Goal: Use online tool/utility: Use online tool/utility

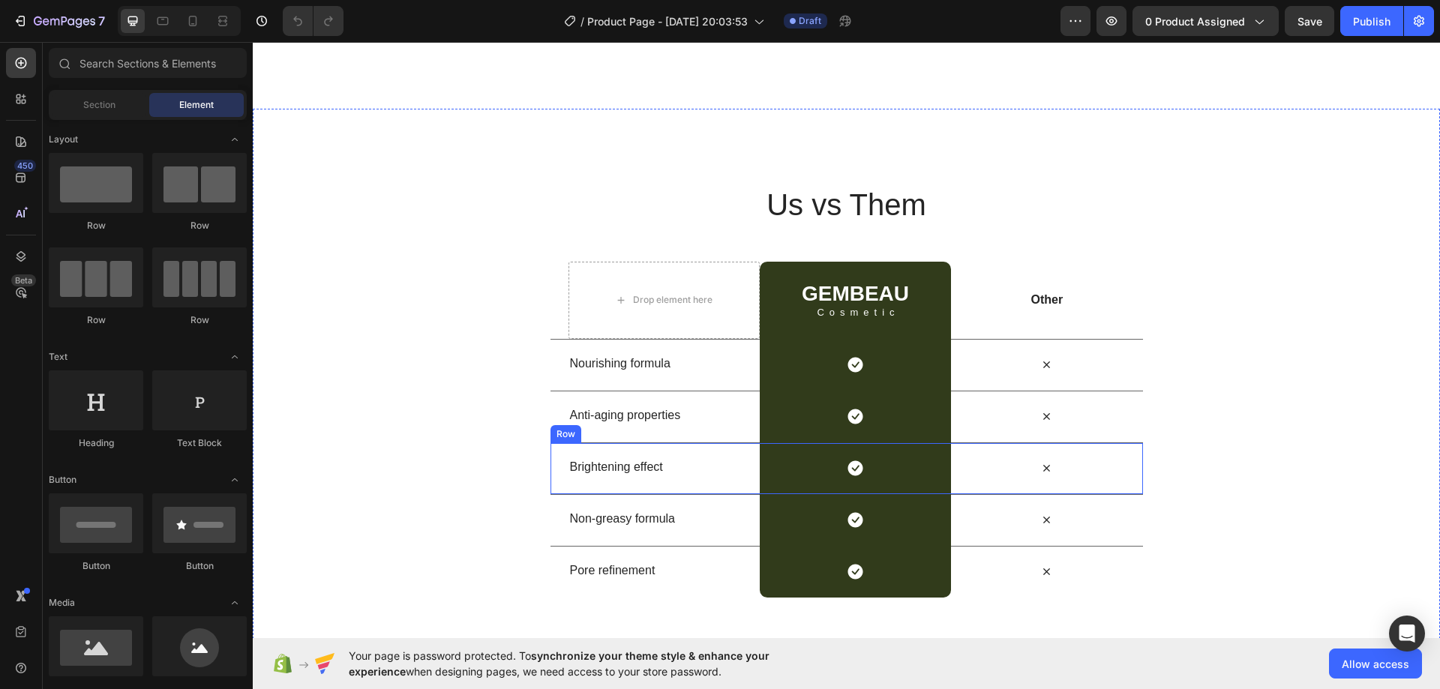
scroll to position [3299, 0]
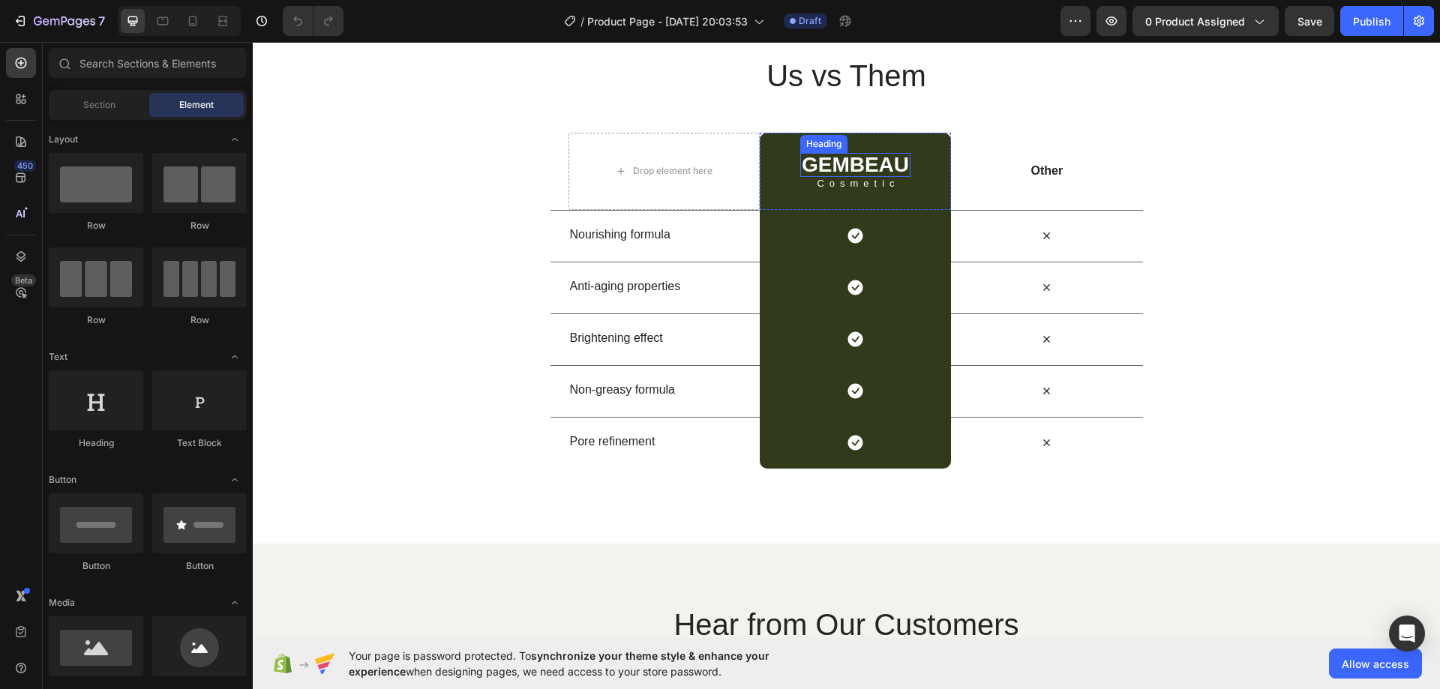
click at [768, 135] on div "GEMBEAU Heading Cosmetic Text Block Row" at bounding box center [855, 171] width 191 height 77
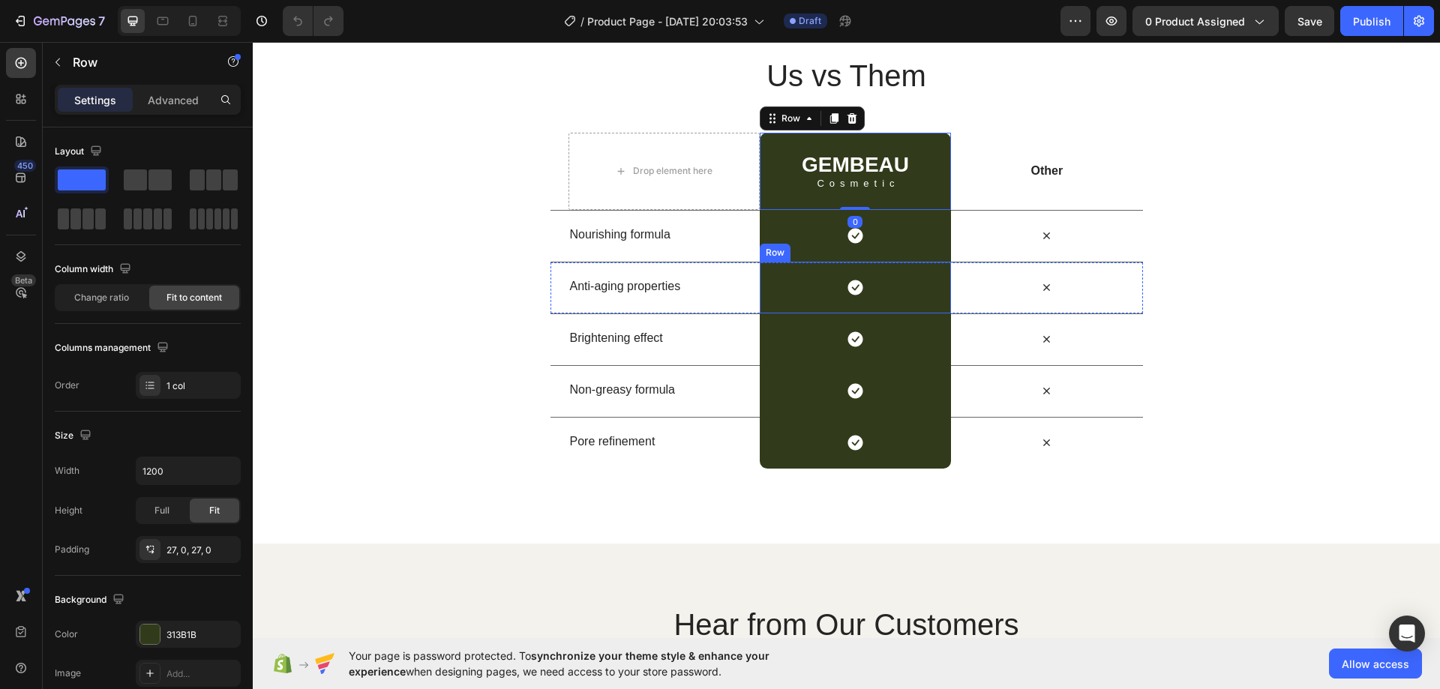
click at [777, 253] on div "Row" at bounding box center [775, 252] width 25 height 13
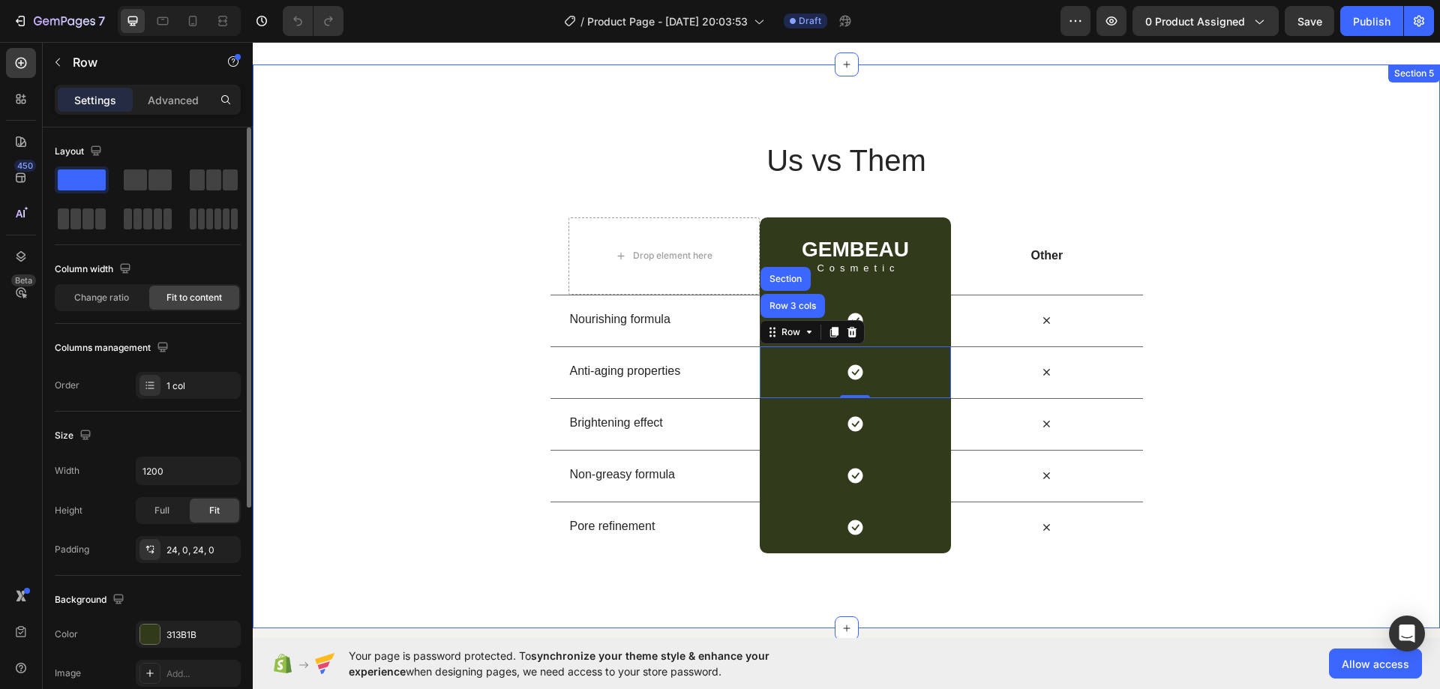
scroll to position [2999, 0]
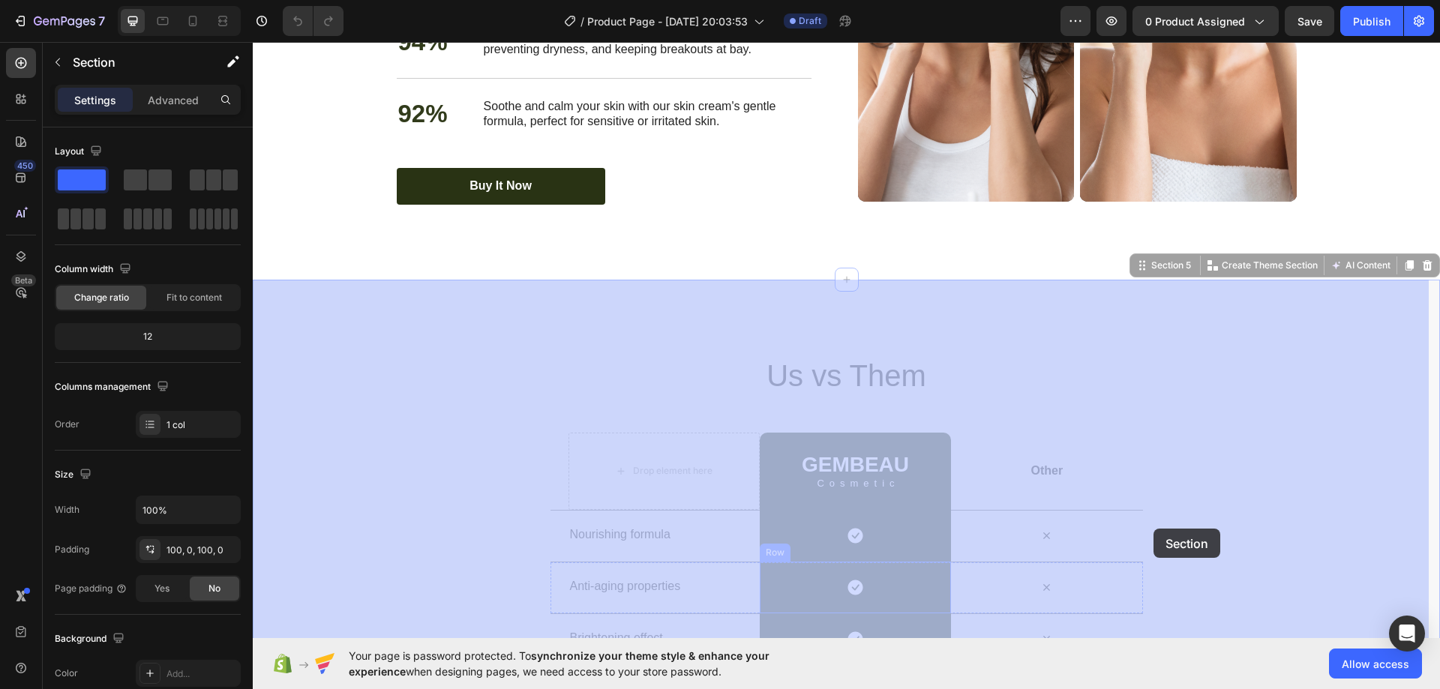
drag, startPoint x: 659, startPoint y: 535, endPoint x: 1175, endPoint y: 410, distance: 530.8
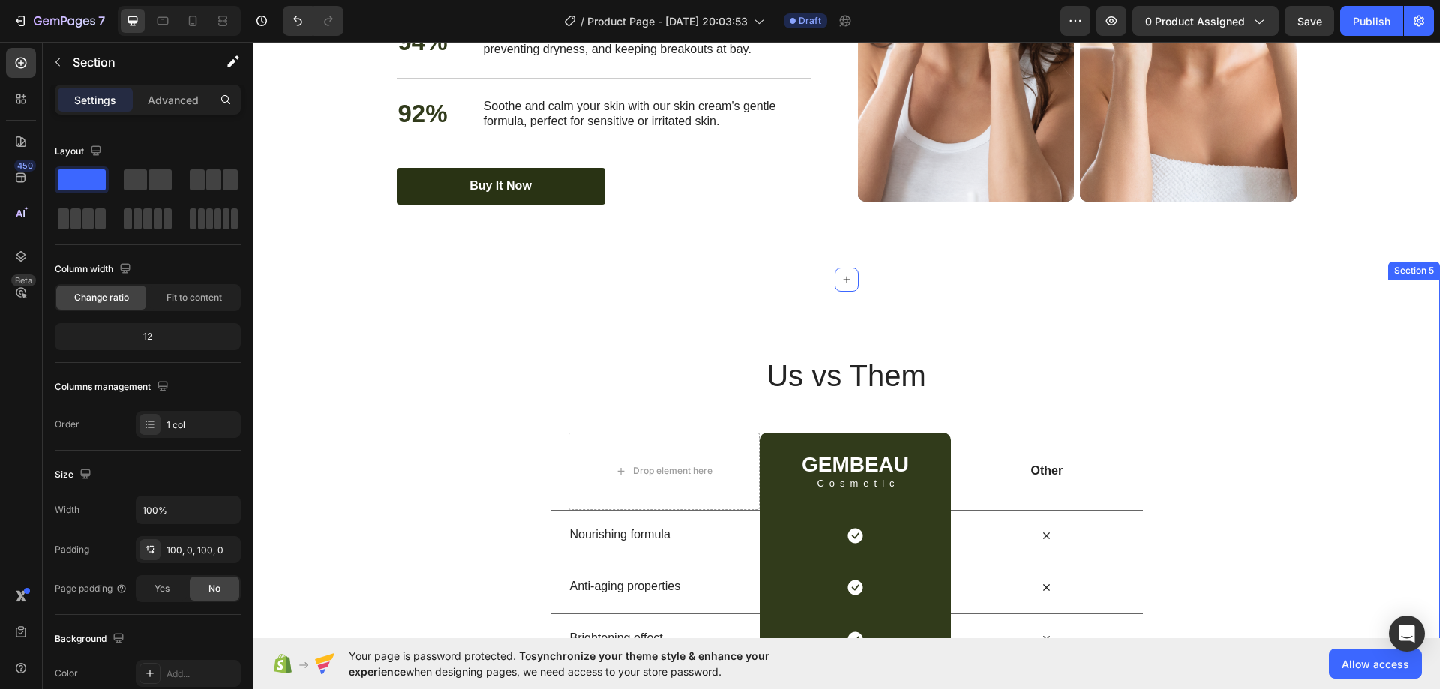
click at [1196, 391] on div "Us vs Them Heading Row Drop element here GEMBEAU Heading Cosmetic Text Block Ro…" at bounding box center [846, 562] width 1187 height 414
click at [1203, 429] on div "Us vs Them Heading Row Drop element here GEMBEAU Heading Cosmetic Text Block Ro…" at bounding box center [846, 562] width 1187 height 414
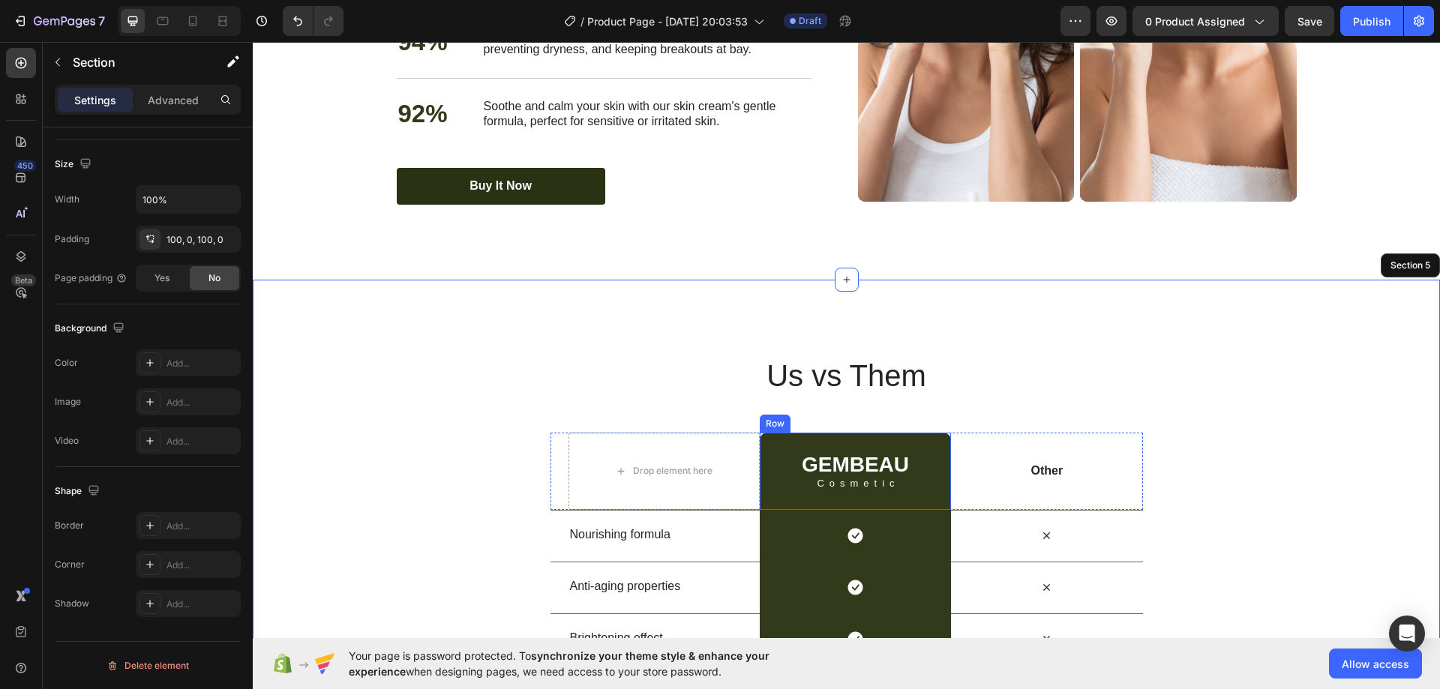
click at [936, 487] on div "GEMBEAU Heading Cosmetic Text Block Row" at bounding box center [855, 471] width 191 height 77
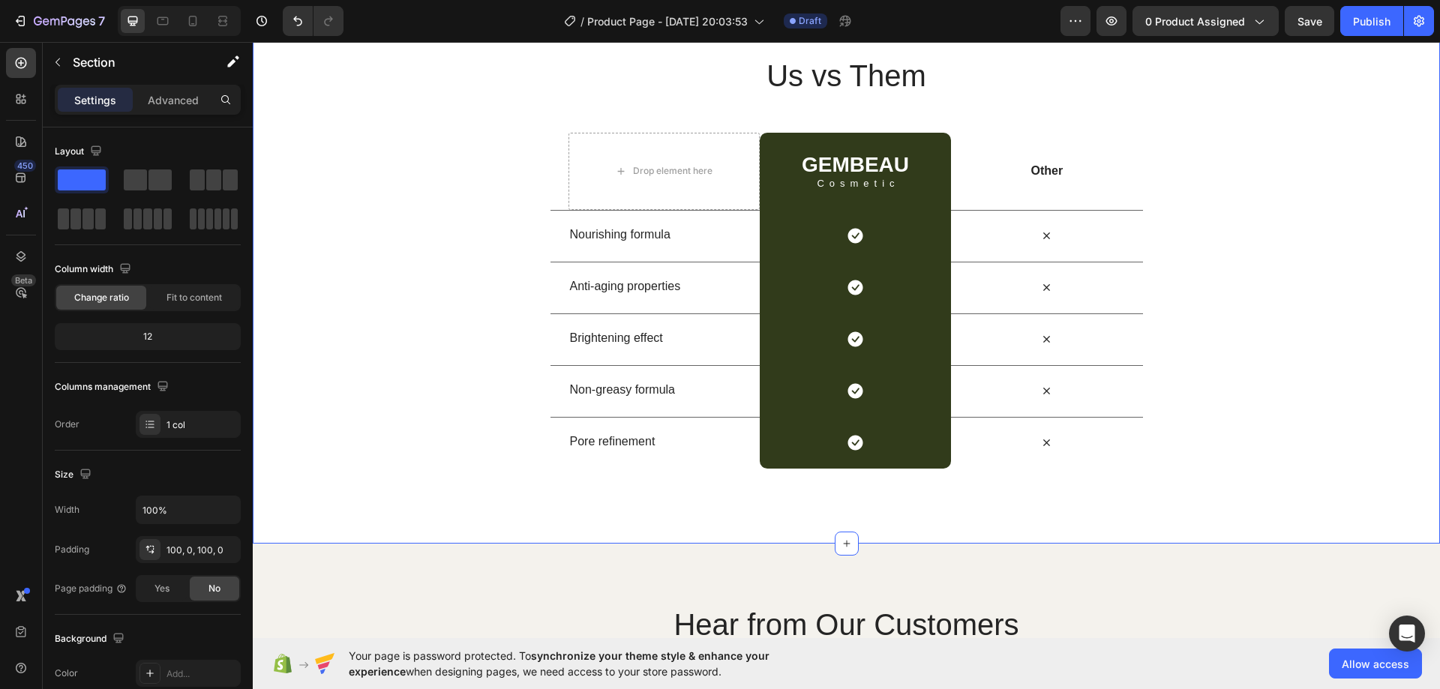
scroll to position [2849, 0]
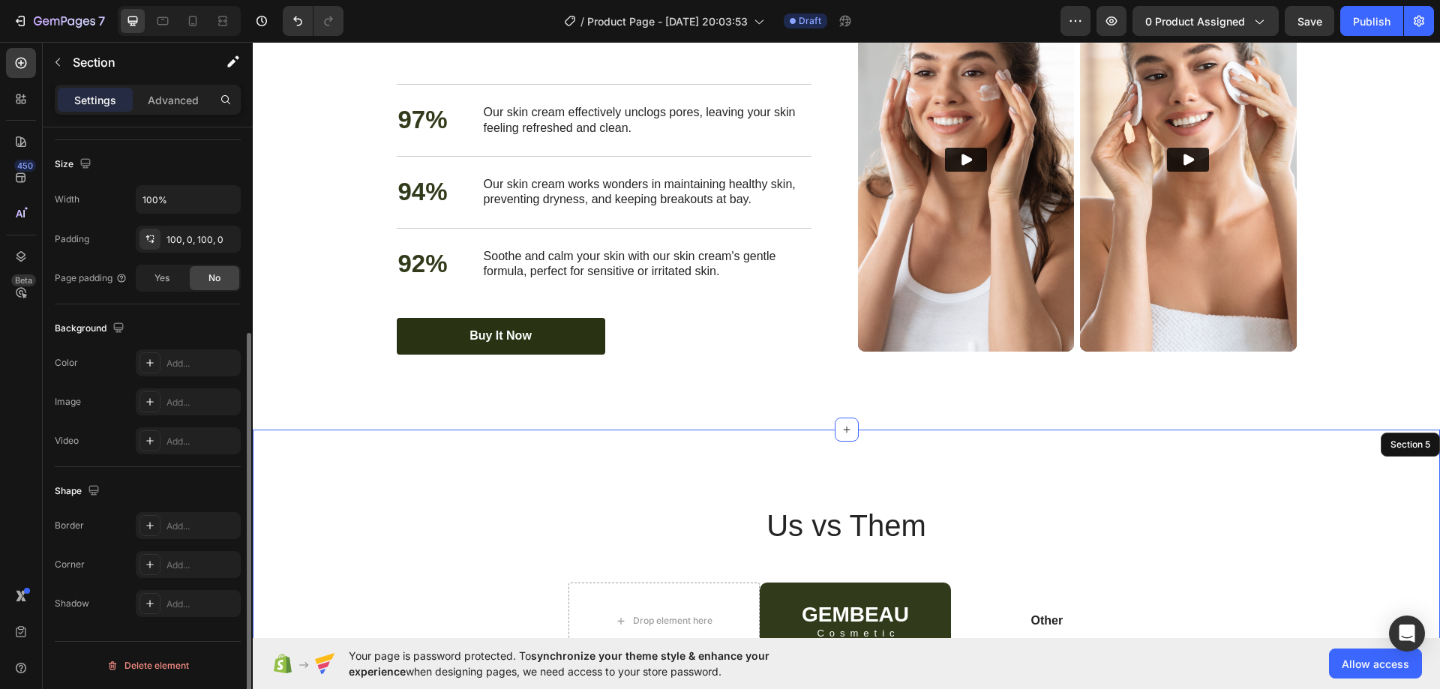
scroll to position [0, 0]
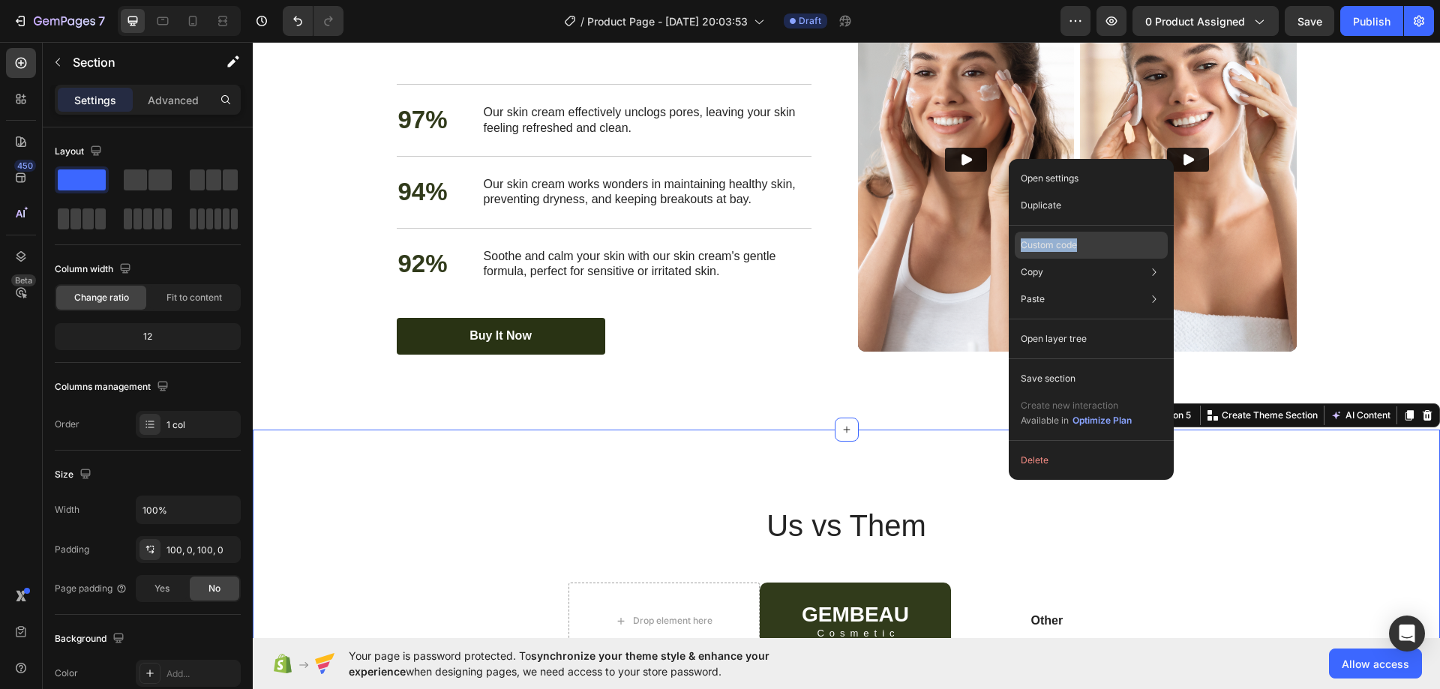
drag, startPoint x: 1065, startPoint y: 207, endPoint x: 1095, endPoint y: 244, distance: 47.0
click at [1095, 244] on div "Open settings Duplicate Custom code Copy Copy section Ctrl + C Copy style Copy …" at bounding box center [1090, 319] width 165 height 321
click at [1094, 286] on div "Custom code" at bounding box center [1090, 299] width 153 height 27
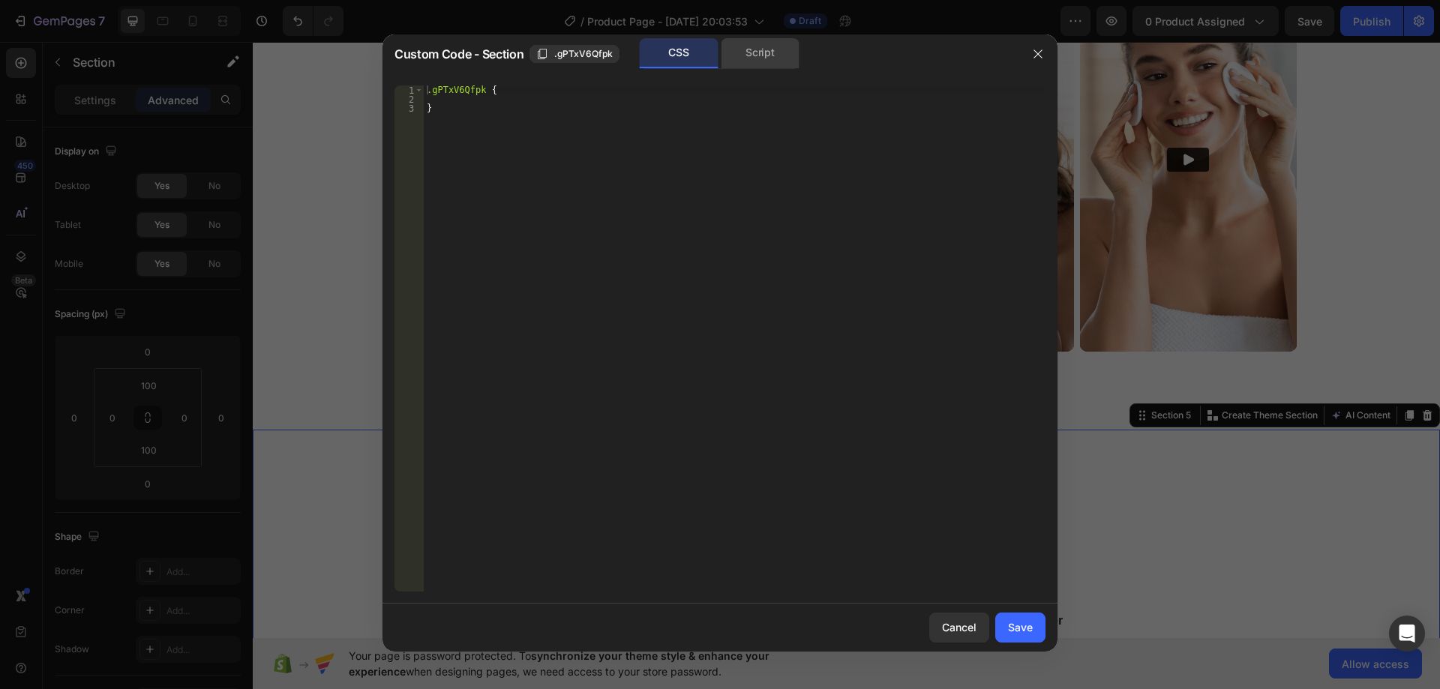
click at [742, 46] on div "Script" at bounding box center [760, 53] width 79 height 30
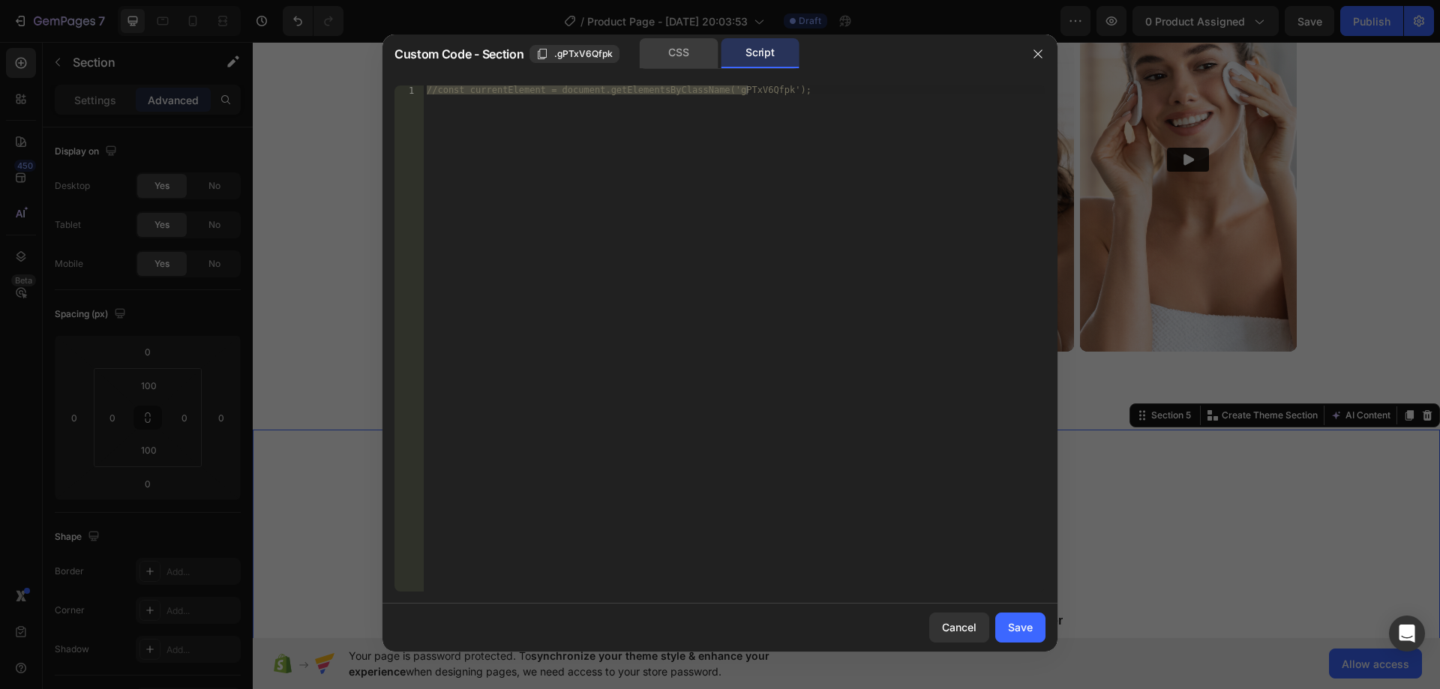
click at [681, 47] on div "CSS" at bounding box center [679, 53] width 79 height 30
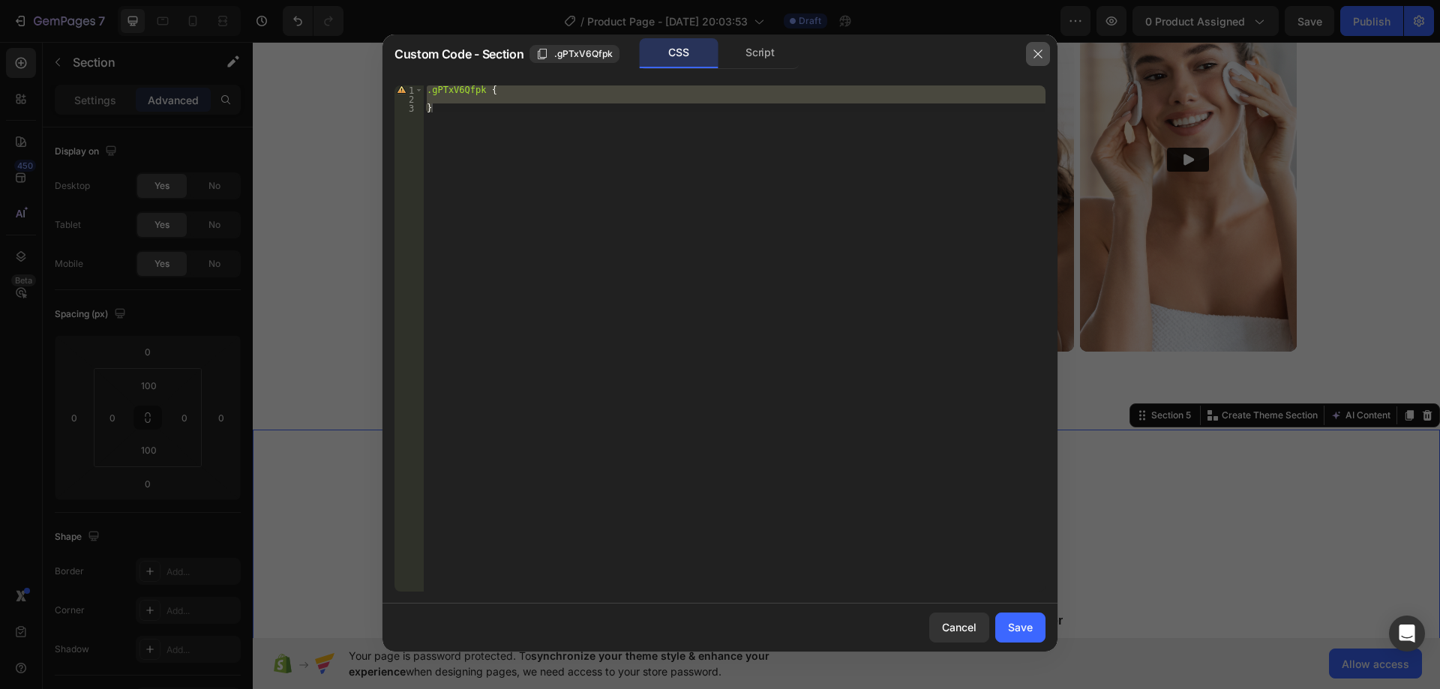
click at [1029, 48] on button "button" at bounding box center [1038, 54] width 24 height 24
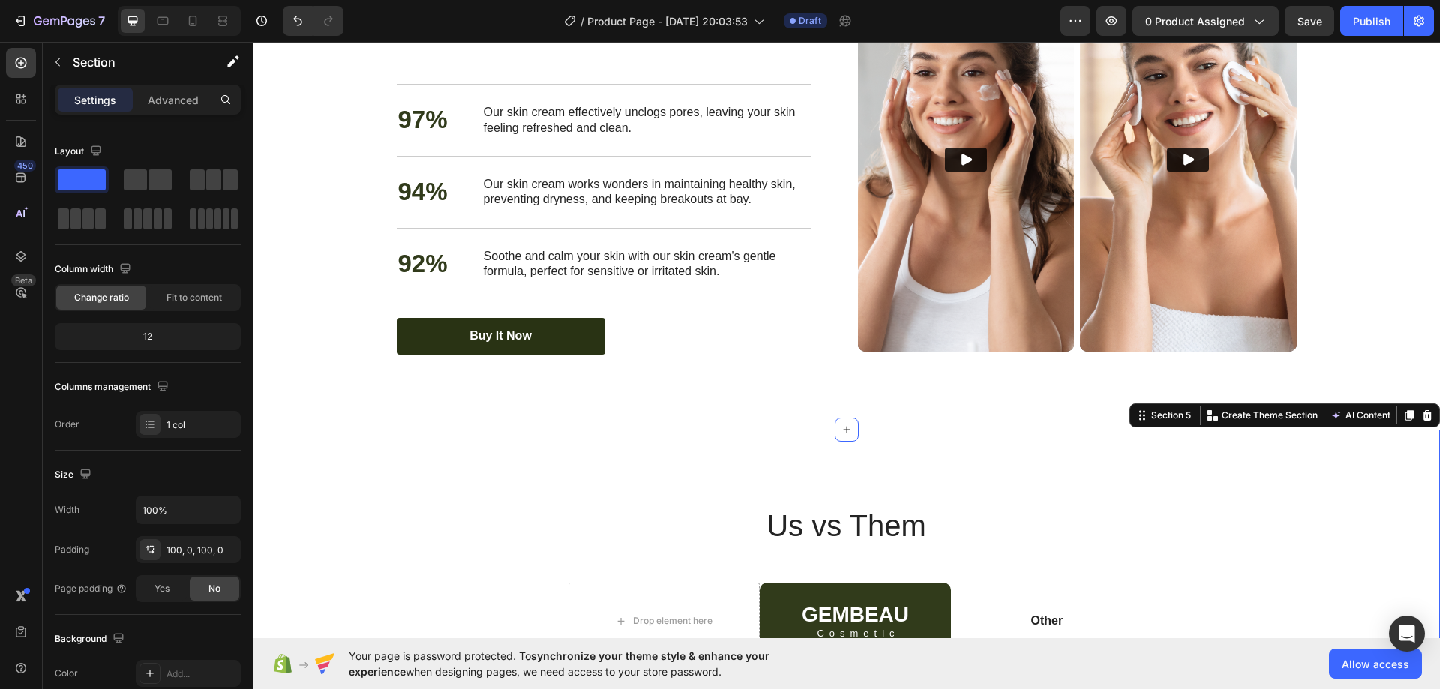
drag, startPoint x: 998, startPoint y: 489, endPoint x: 988, endPoint y: 484, distance: 11.1
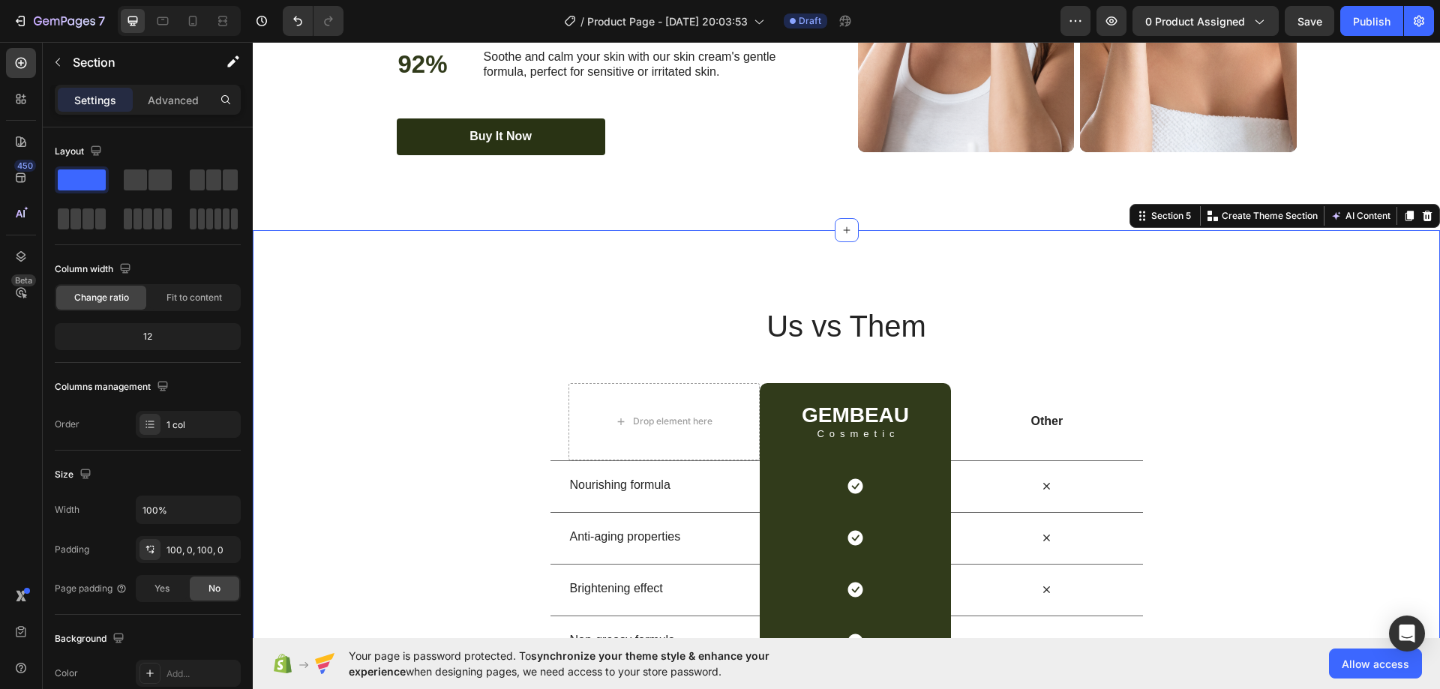
scroll to position [3224, 0]
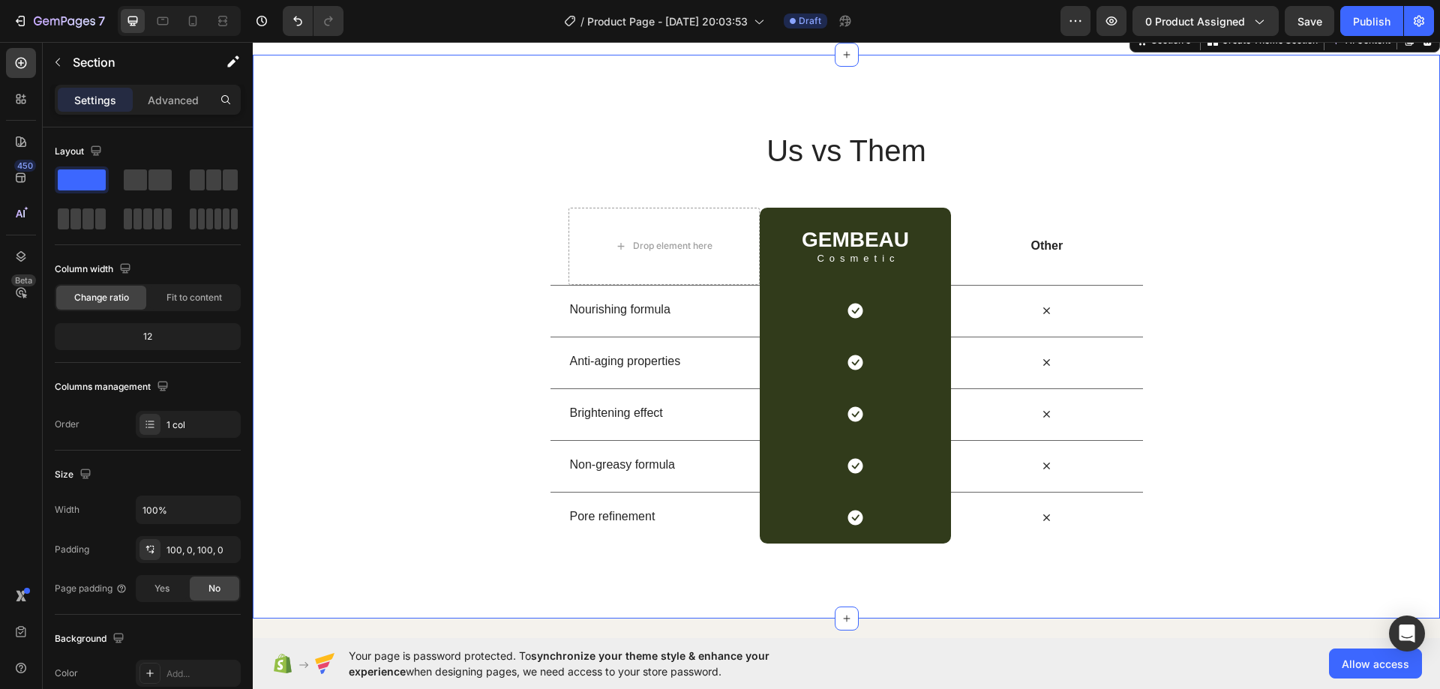
click at [441, 326] on div "Us vs Them Heading Row Drop element here GEMBEAU Heading Cosmetic Text Block Ro…" at bounding box center [846, 337] width 1187 height 414
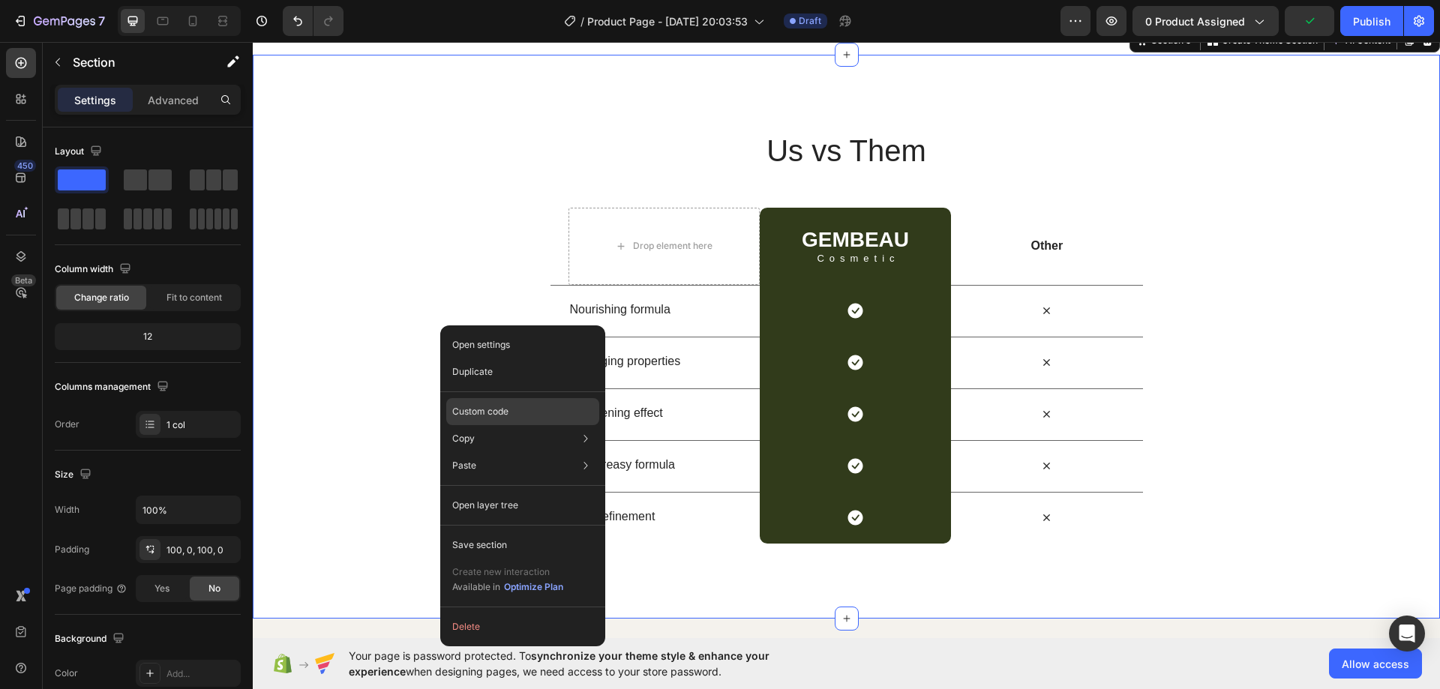
click at [538, 452] on div "Custom code" at bounding box center [522, 465] width 153 height 27
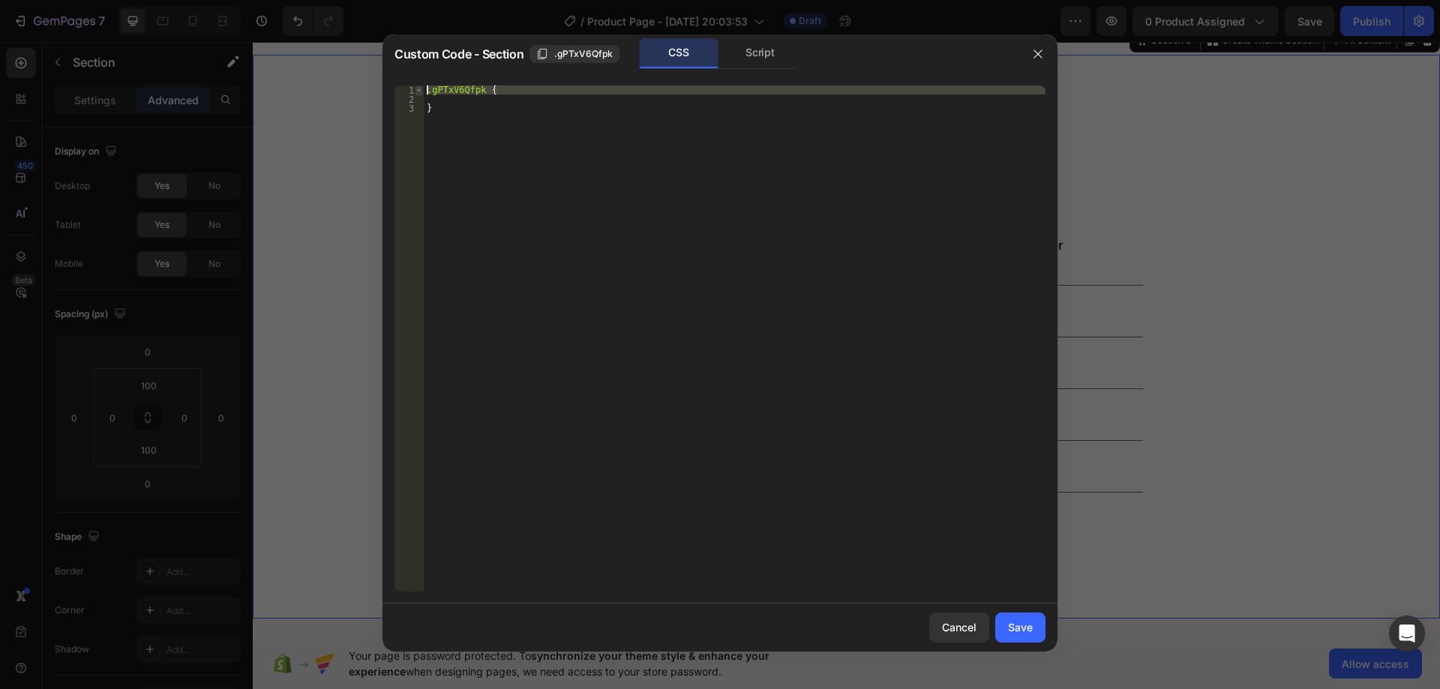
drag, startPoint x: 514, startPoint y: 97, endPoint x: 421, endPoint y: 89, distance: 93.3
click at [421, 89] on div "1 2 3 .gPTxV6Qfpk { } ההההההההההההההההההההההההההההההההההההההההההההההההההההההההה…" at bounding box center [719, 338] width 651 height 506
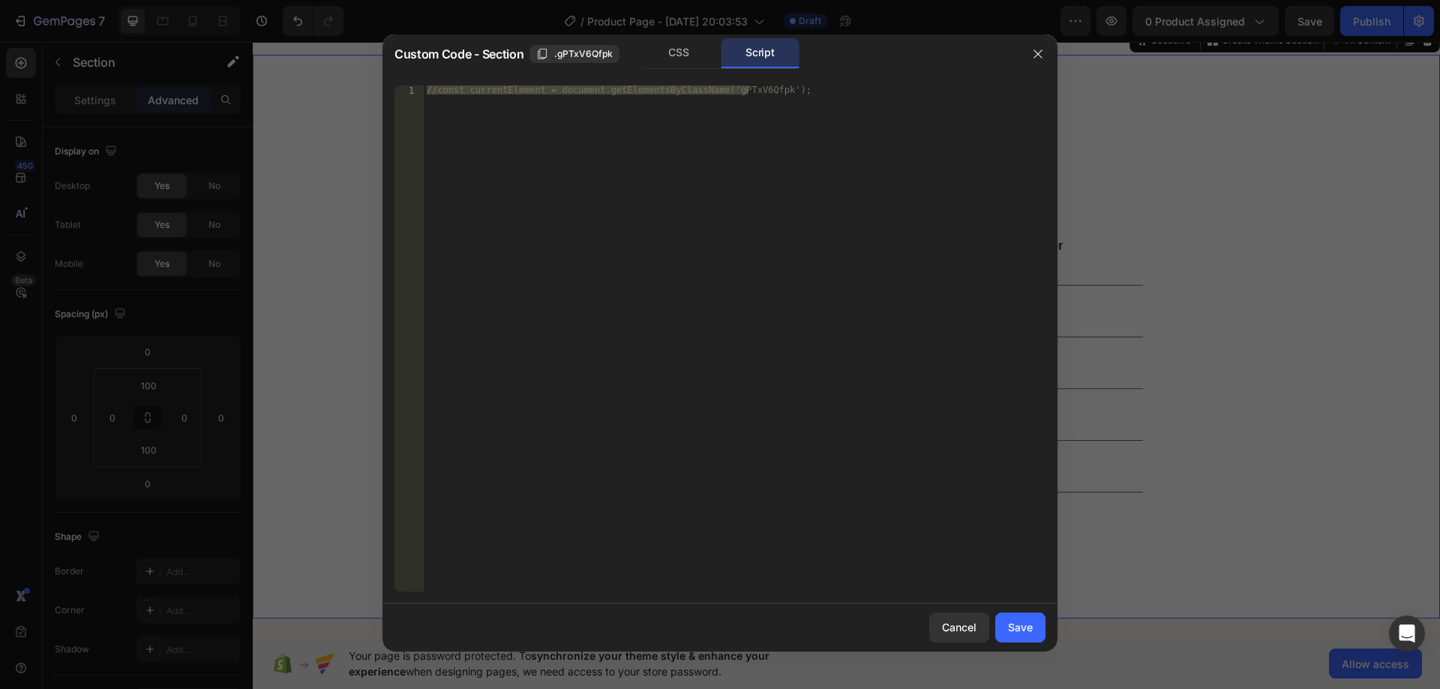
type textarea "//const currentElement = document.getElementsByClassName('gPTxV6Qfpk');"
click at [718, 92] on div "//const currentElement = document.getElementsByClassName('gPTxV6Qfpk');" at bounding box center [735, 347] width 622 height 524
